Goal: Navigation & Orientation: Find specific page/section

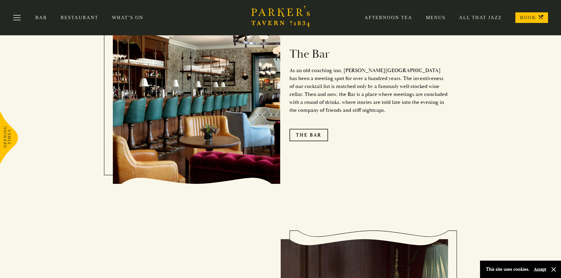
scroll to position [732, 0]
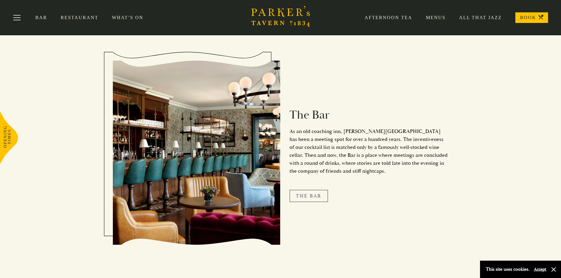
click at [307, 190] on link "The Bar" at bounding box center [308, 196] width 39 height 12
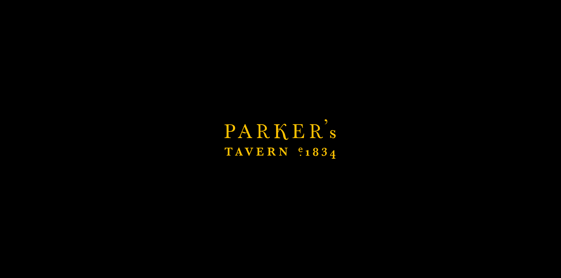
scroll to position [850, 0]
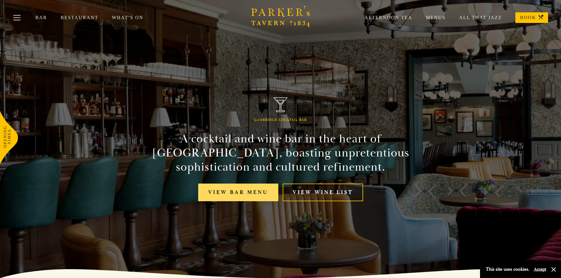
click at [246, 193] on link "View bar menu" at bounding box center [238, 193] width 80 height 18
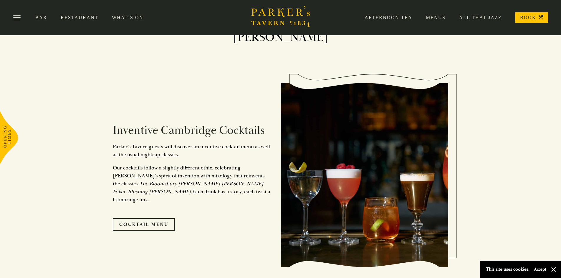
scroll to position [206, 0]
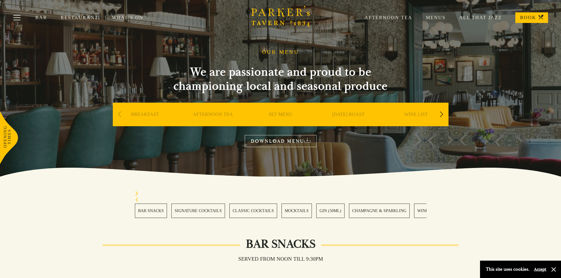
click at [388, 17] on link "Afternoon Tea" at bounding box center [381, 18] width 61 height 6
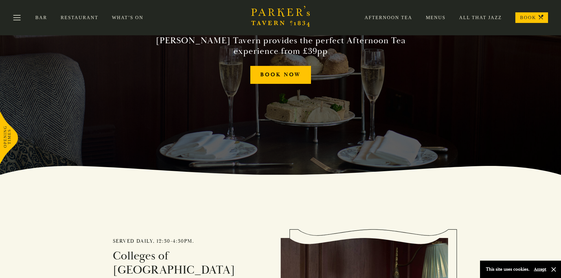
scroll to position [102, 0]
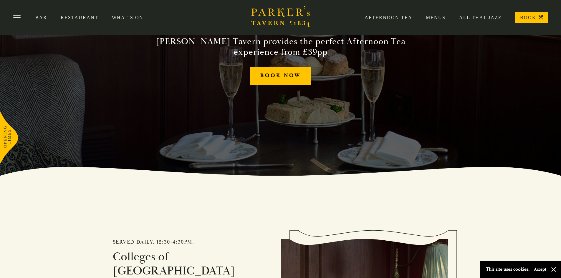
click at [77, 17] on link "Restaurant" at bounding box center [86, 18] width 51 height 6
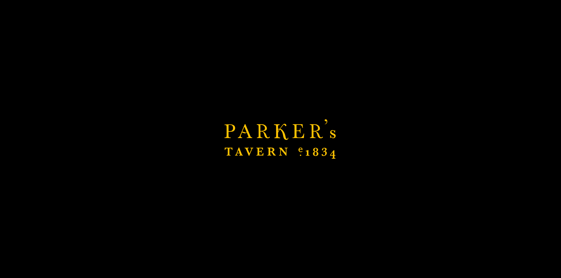
scroll to position [250, 0]
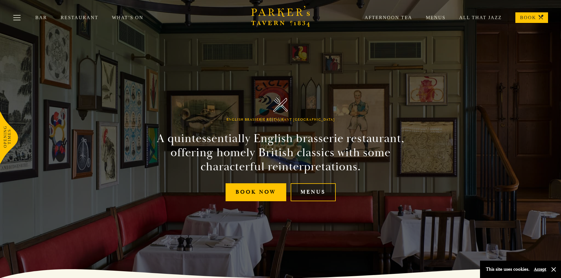
click at [319, 193] on link "Menus" at bounding box center [313, 192] width 45 height 18
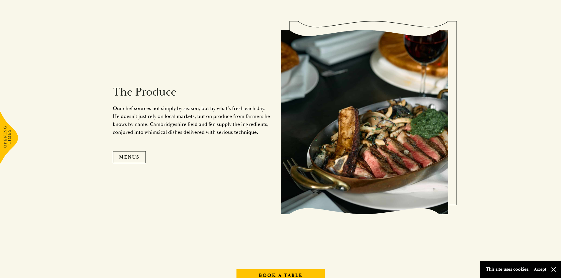
scroll to position [618, 0]
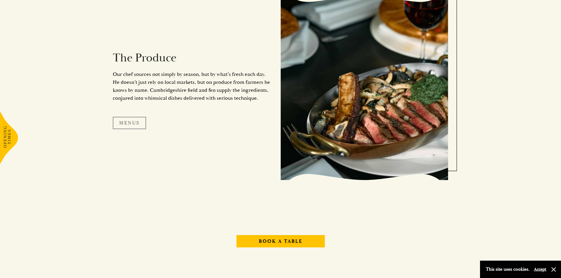
click at [125, 119] on link "Menus" at bounding box center [129, 123] width 33 height 12
